Goal: Find specific page/section: Find specific page/section

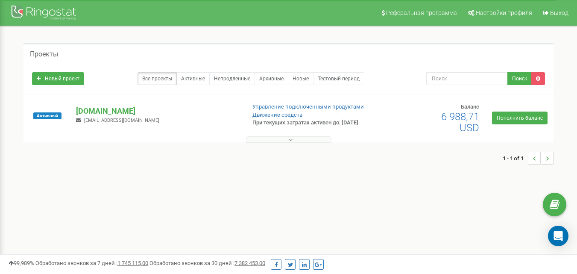
click at [300, 142] on button at bounding box center [288, 139] width 85 height 6
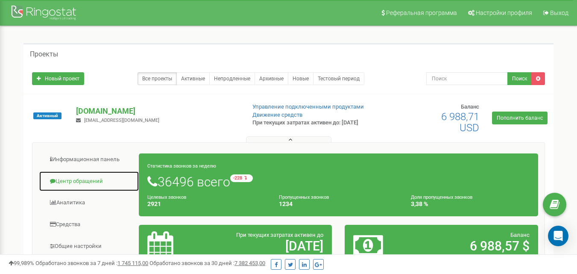
drag, startPoint x: 79, startPoint y: 182, endPoint x: 85, endPoint y: 182, distance: 6.4
click at [79, 182] on link "Центр обращений" at bounding box center [89, 181] width 100 height 21
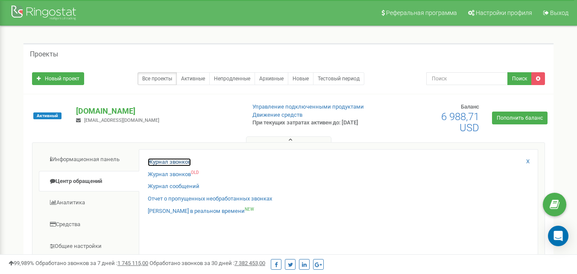
click at [166, 166] on link "Журнал звонков" at bounding box center [169, 162] width 43 height 8
click at [170, 160] on link "Журнал звонков" at bounding box center [169, 162] width 43 height 8
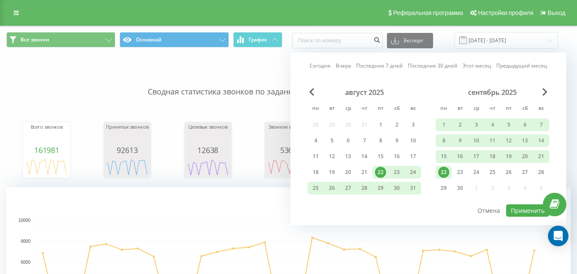
click at [444, 166] on div "22" at bounding box center [443, 171] width 11 height 11
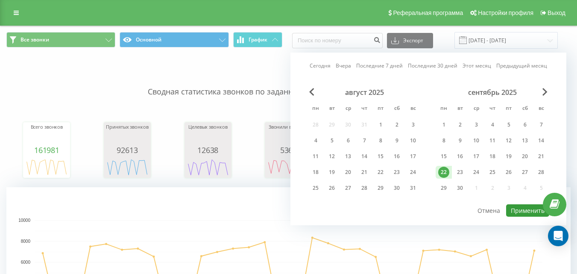
click at [526, 207] on button "Применить" at bounding box center [527, 210] width 43 height 12
type input "[DATE] - [DATE]"
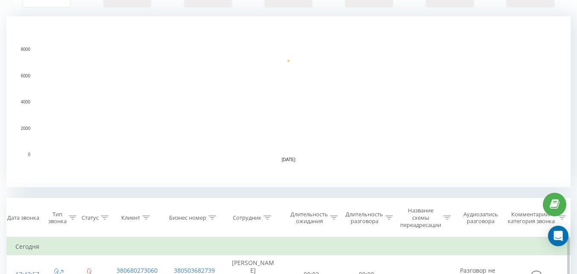
scroll to position [299, 0]
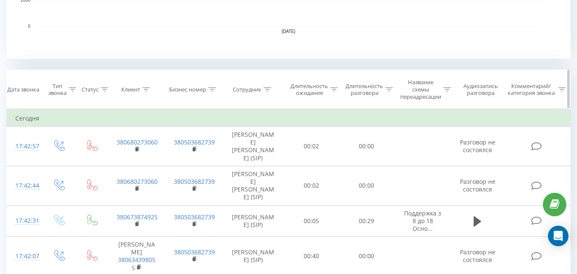
click at [268, 88] on icon at bounding box center [268, 89] width 8 height 4
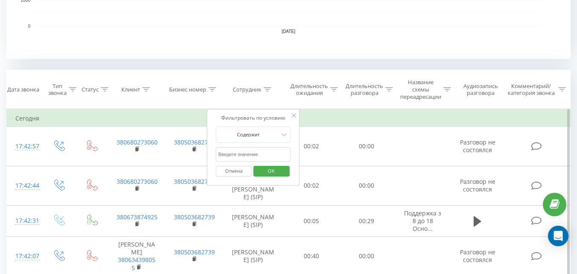
drag, startPoint x: 266, startPoint y: 155, endPoint x: 294, endPoint y: 152, distance: 28.3
click at [266, 154] on input "text" at bounding box center [253, 154] width 75 height 15
type input "[PERSON_NAME]"
click at [282, 171] on span "OK" at bounding box center [271, 170] width 24 height 13
